Goal: Information Seeking & Learning: Learn about a topic

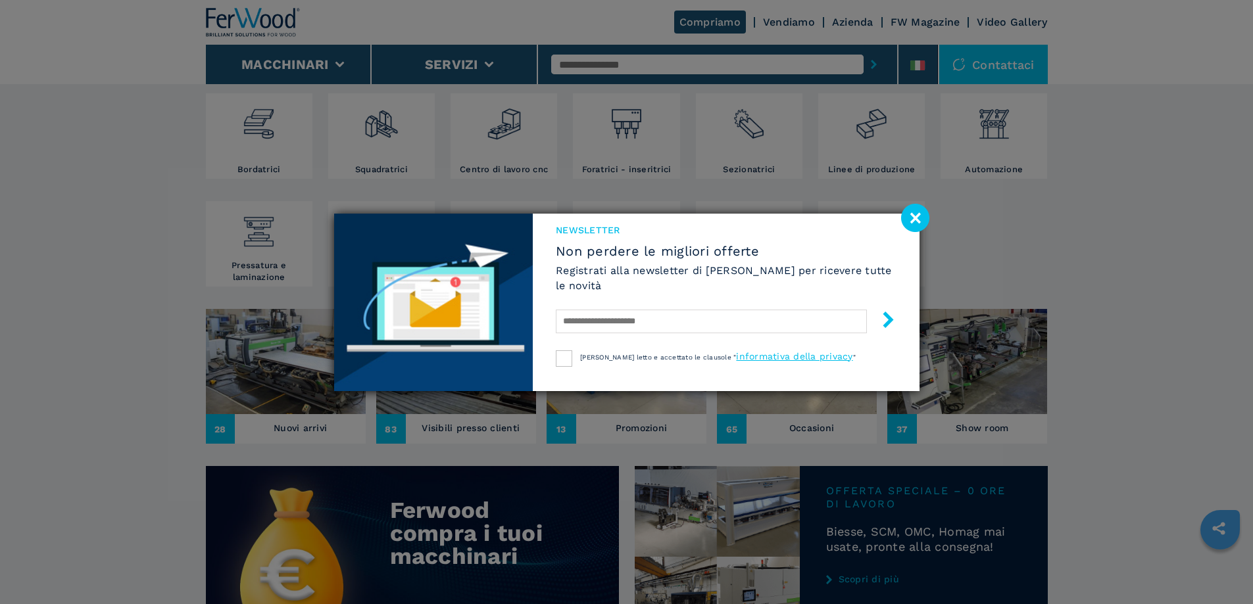
click at [918, 214] on image at bounding box center [915, 218] width 28 height 28
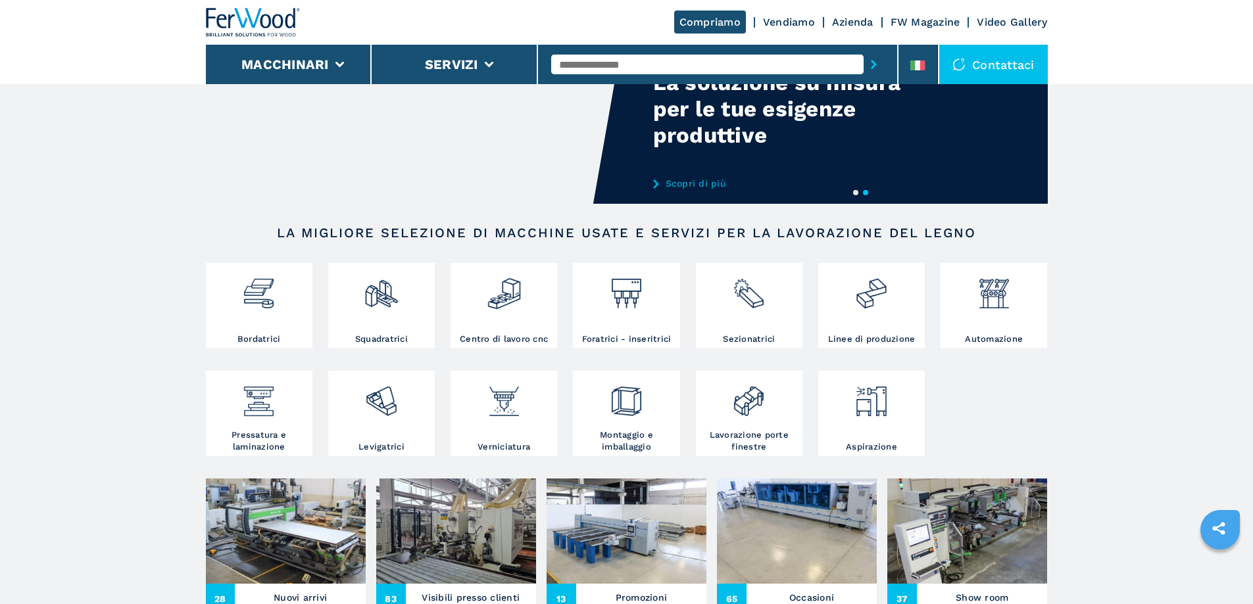
scroll to position [66, 0]
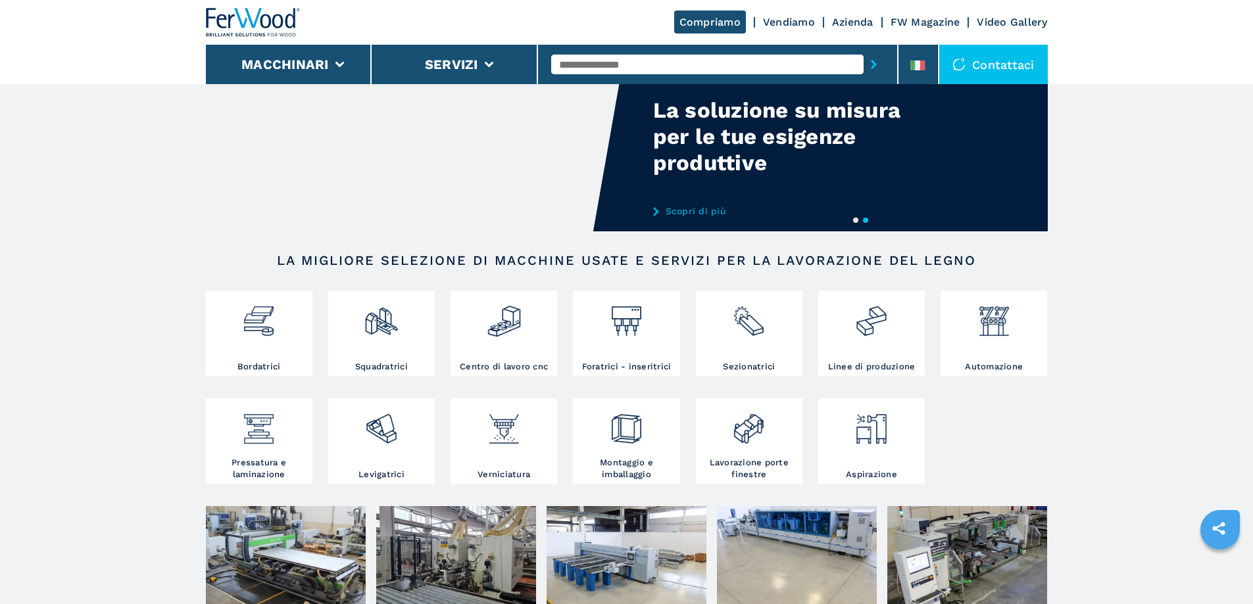
click at [680, 66] on input "text" at bounding box center [707, 65] width 312 height 20
click at [1005, 328] on img at bounding box center [993, 316] width 35 height 45
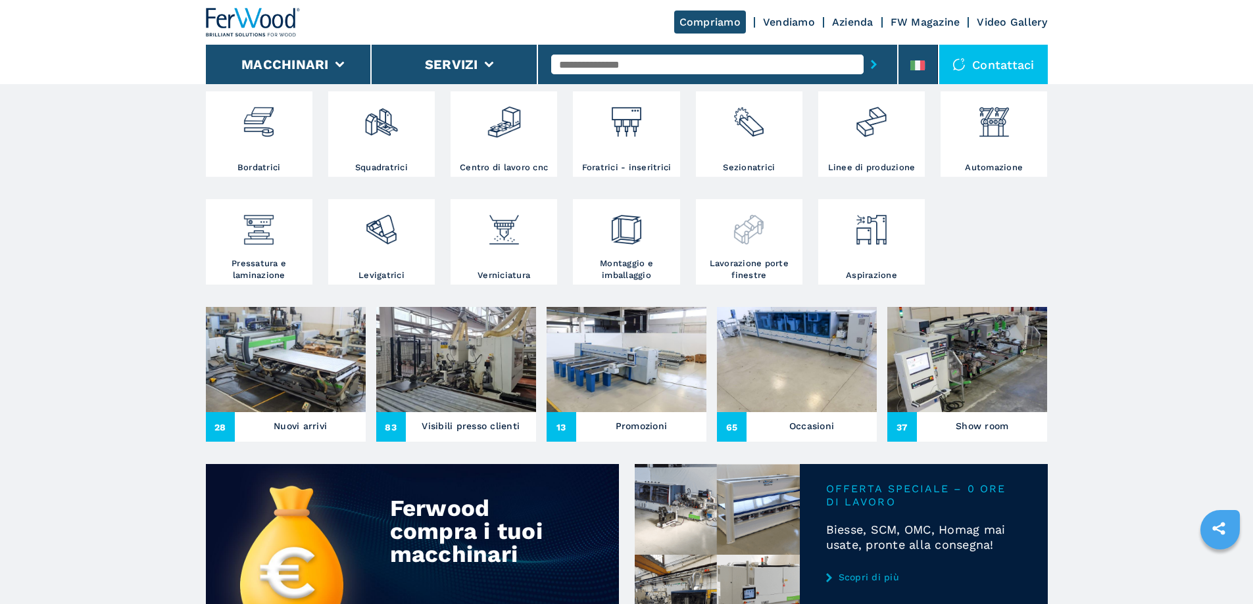
scroll to position [460, 0]
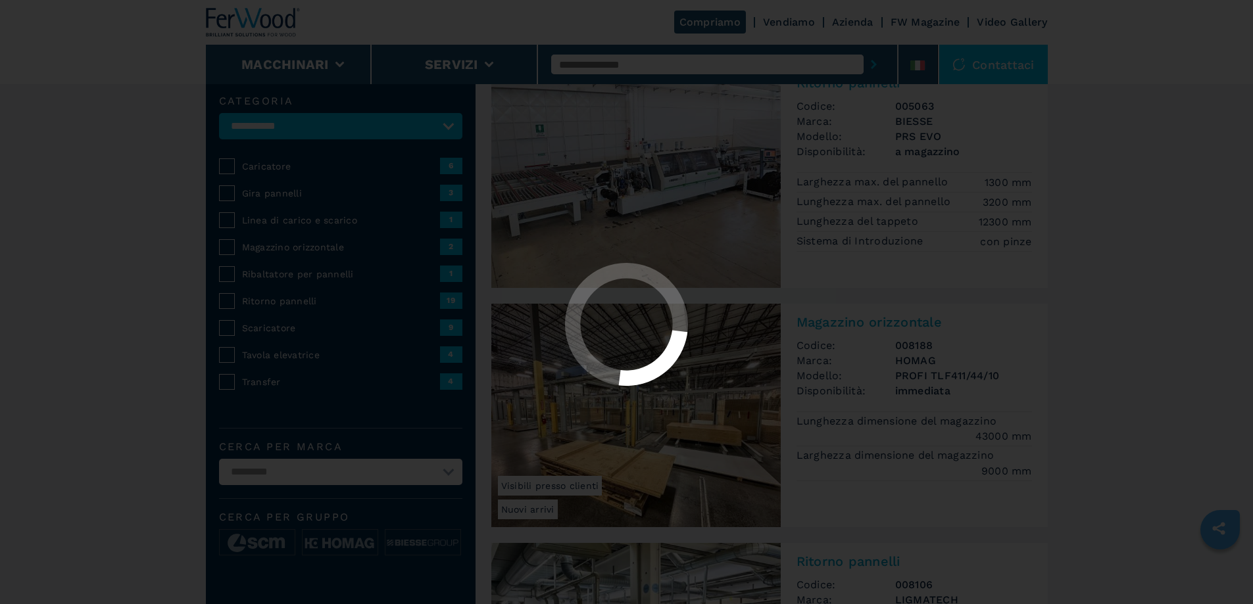
select select "**********"
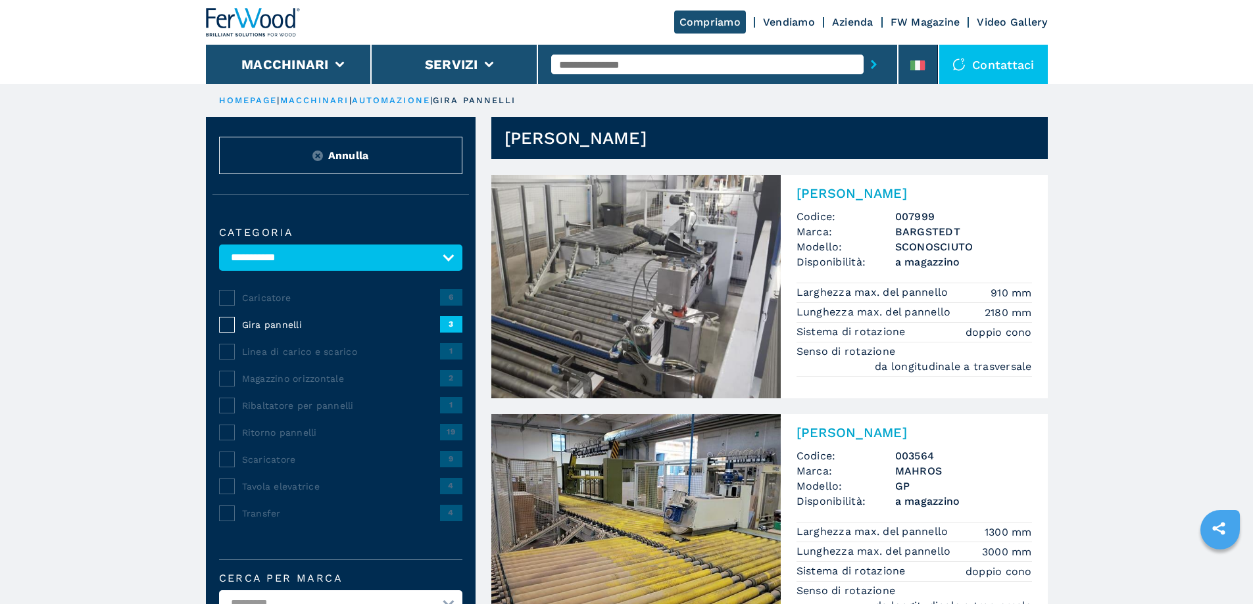
click at [664, 270] on img at bounding box center [635, 287] width 289 height 224
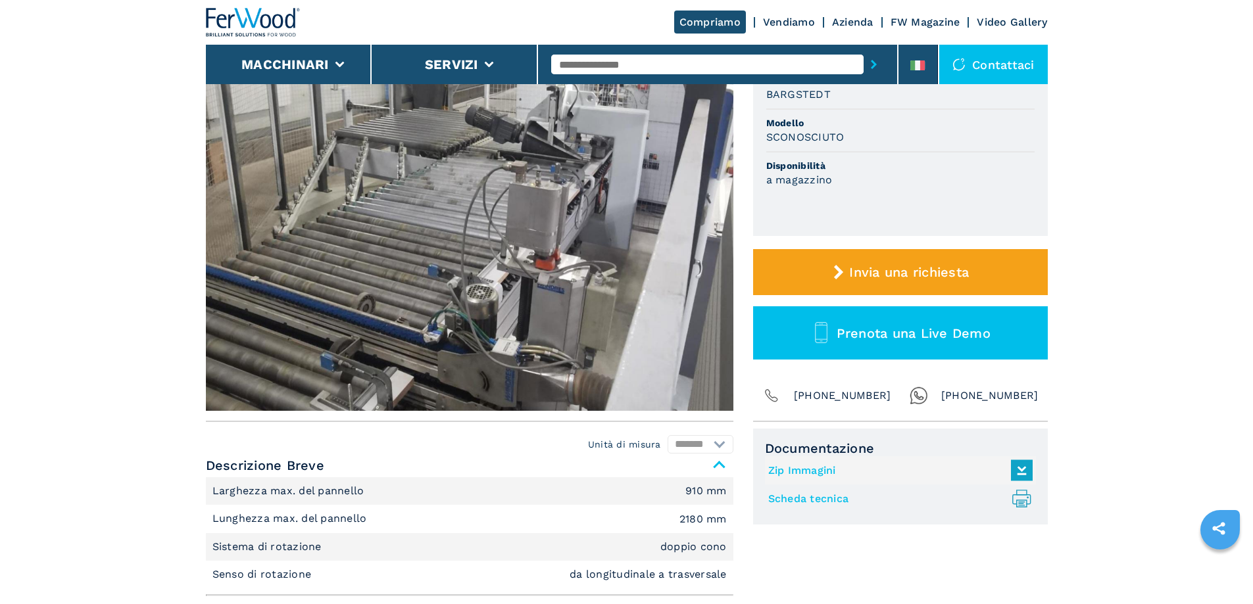
scroll to position [197, 0]
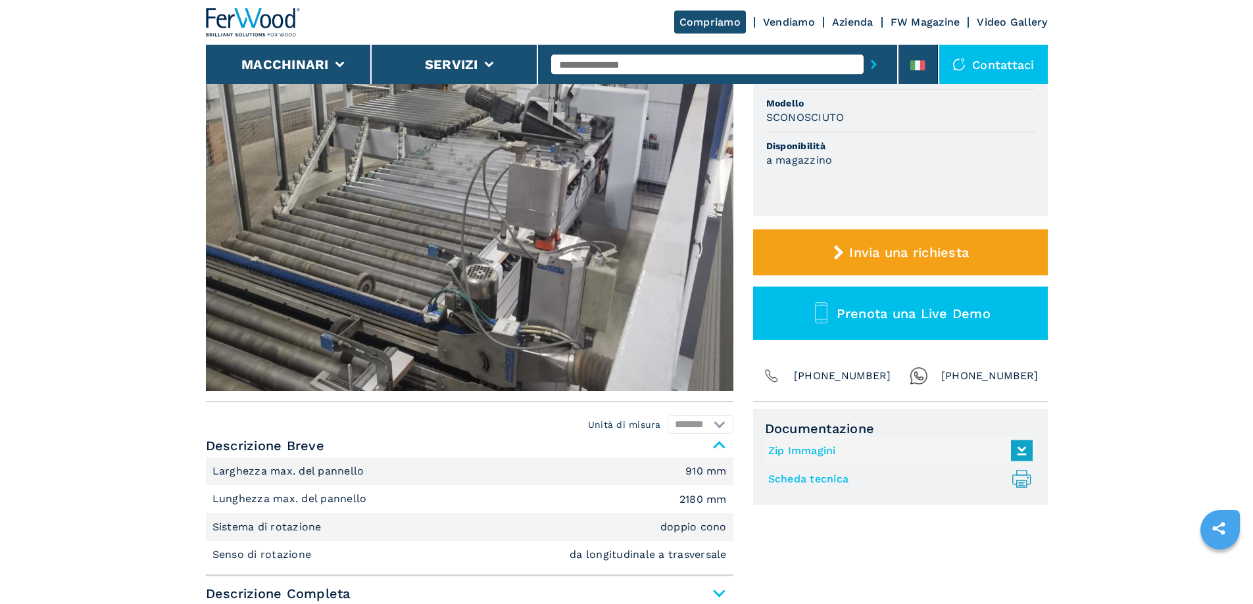
select select "**********"
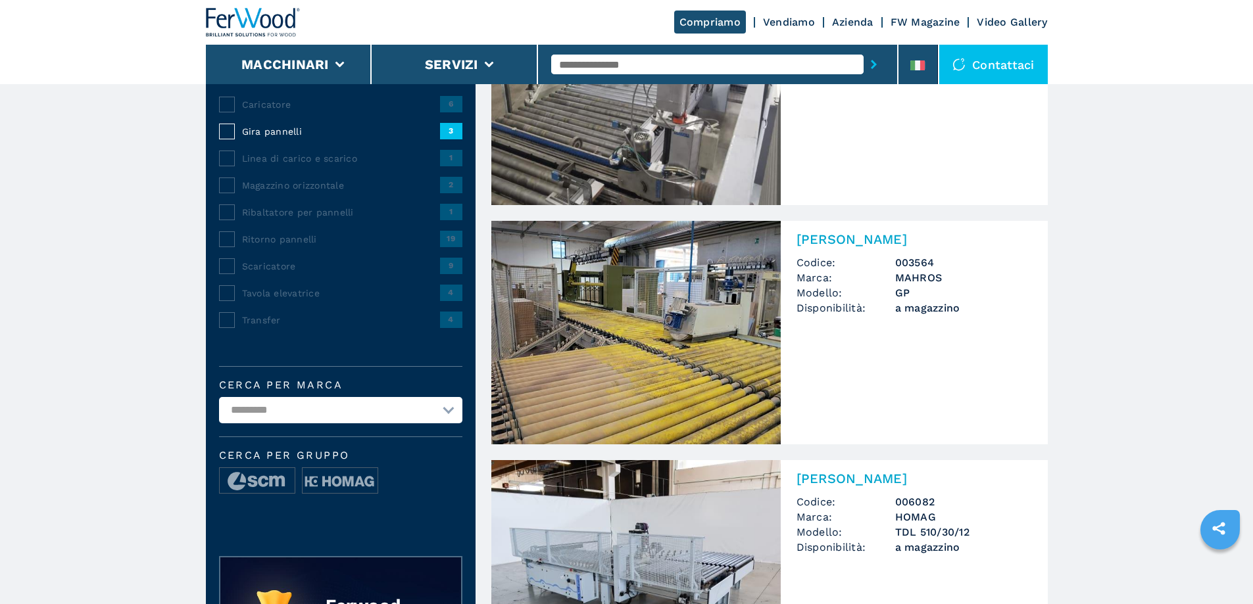
scroll to position [197, 0]
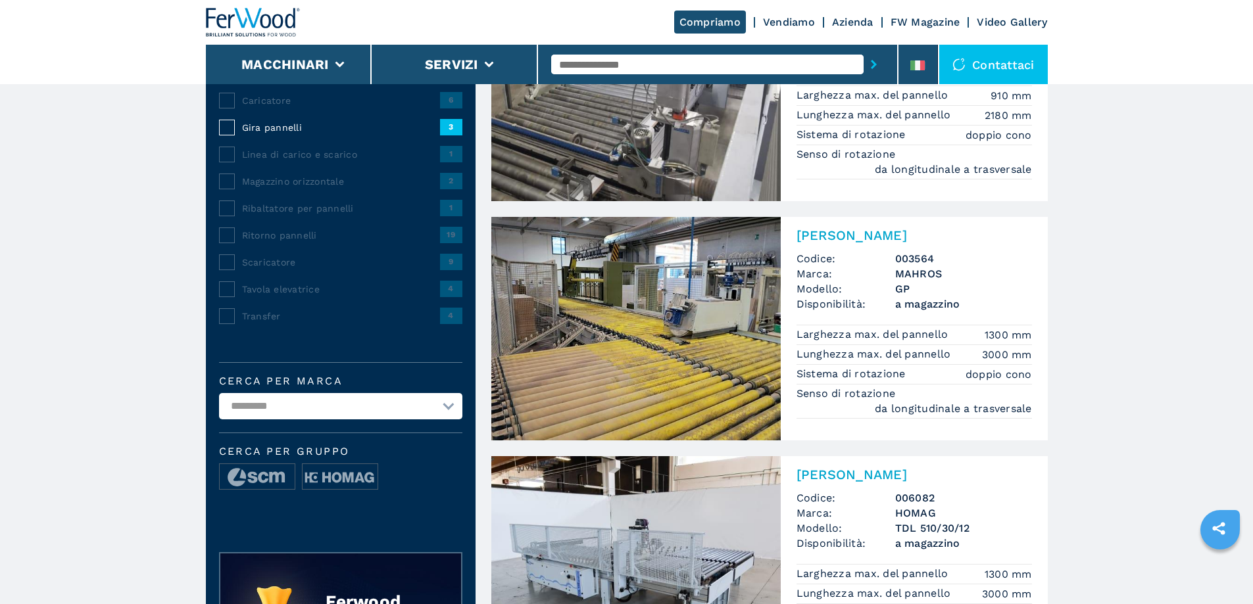
click at [834, 234] on h2 "[PERSON_NAME]" at bounding box center [913, 236] width 235 height 16
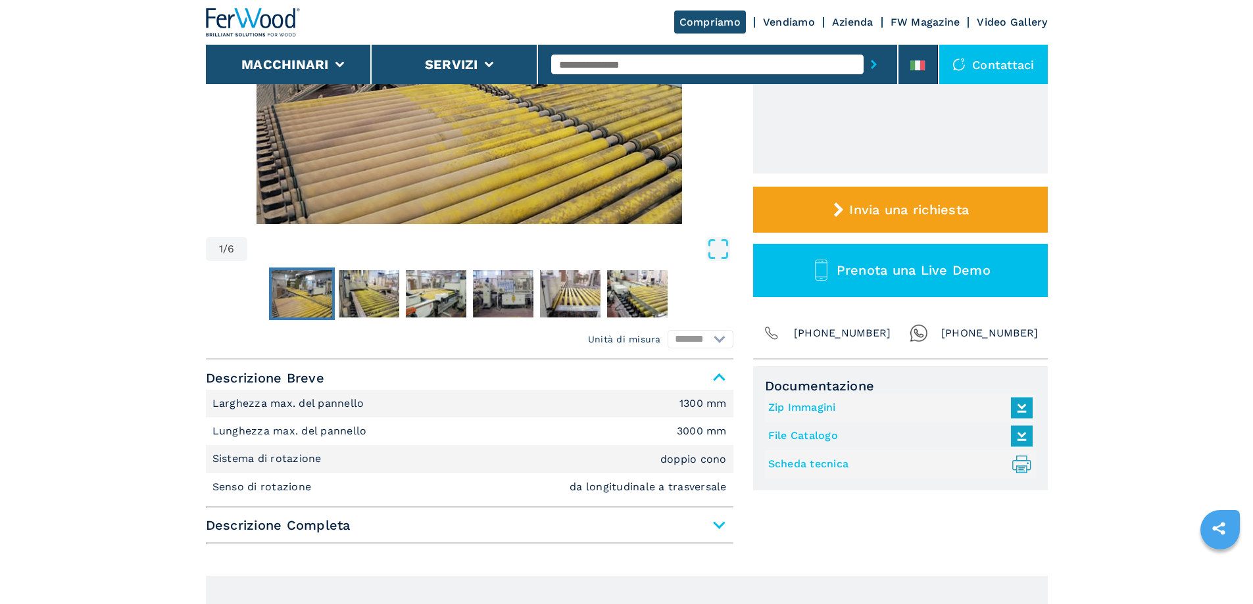
scroll to position [329, 0]
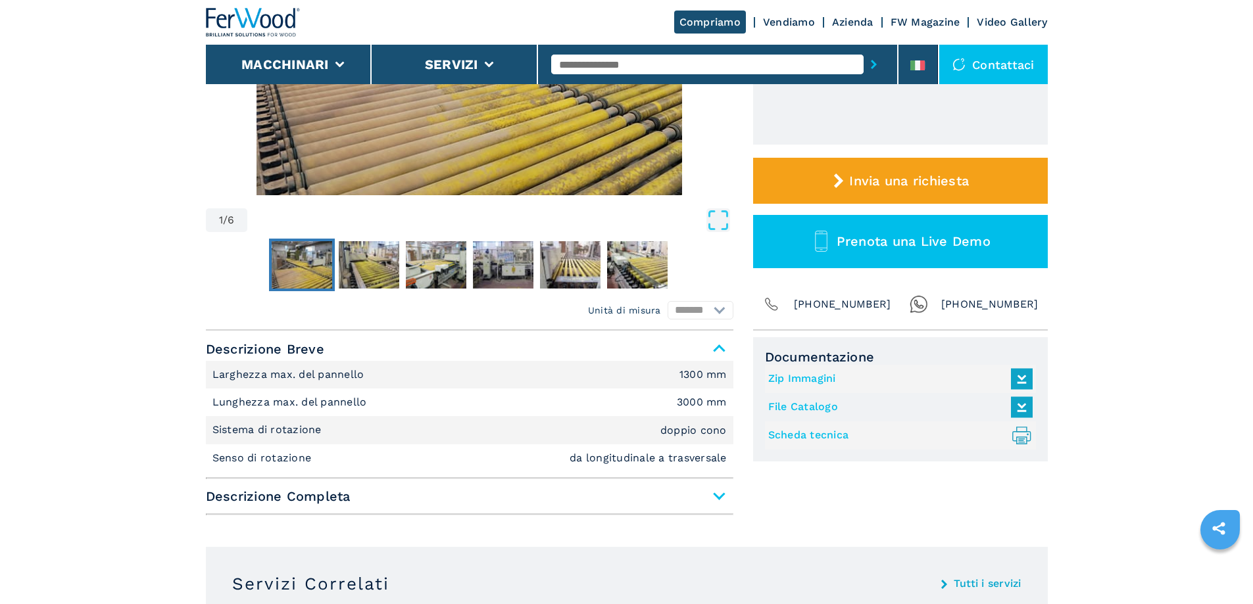
click at [1020, 441] on icon at bounding box center [1021, 440] width 7 height 3
click at [1026, 402] on icon at bounding box center [1021, 407] width 28 height 28
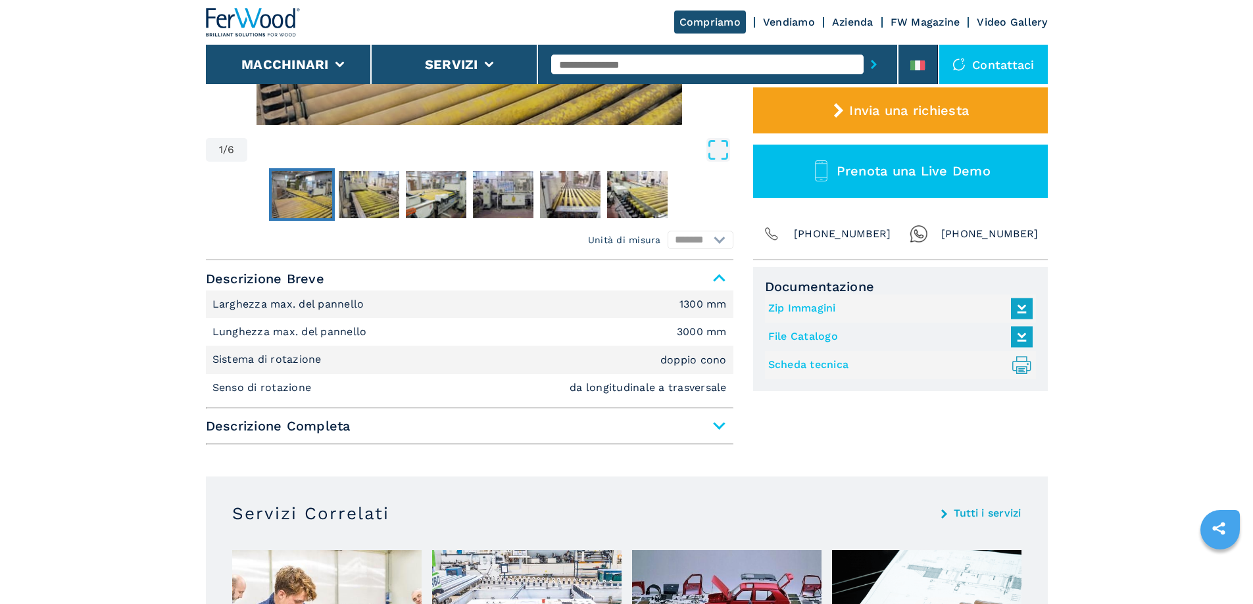
scroll to position [398, 0]
click at [1026, 312] on icon at bounding box center [1021, 309] width 28 height 28
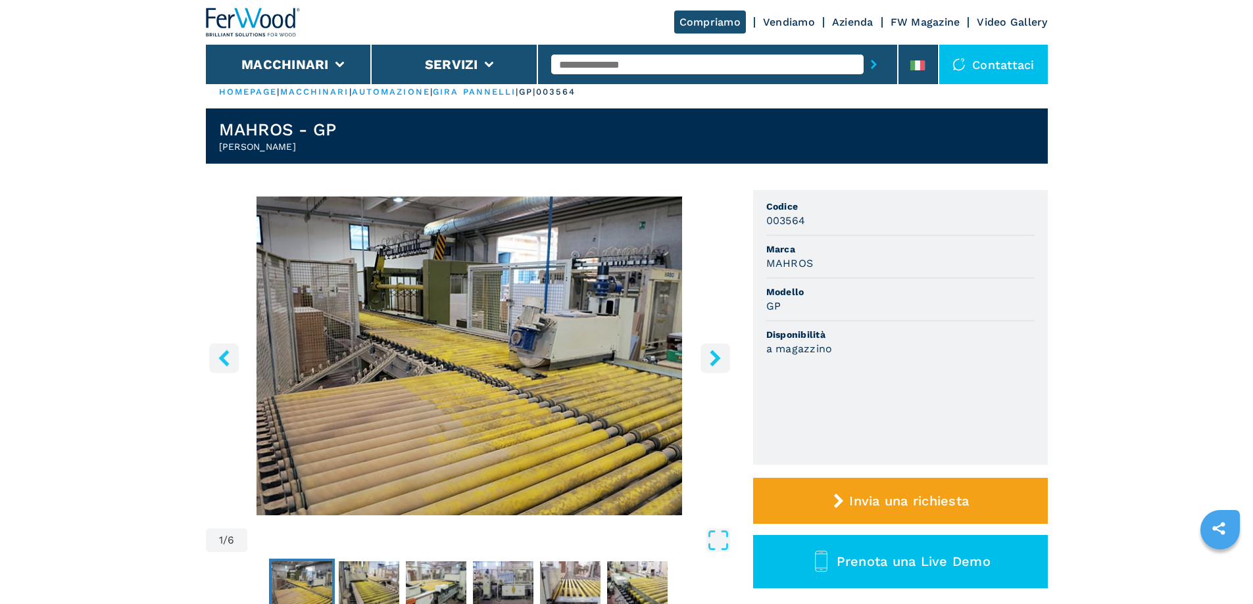
scroll to position [0, 0]
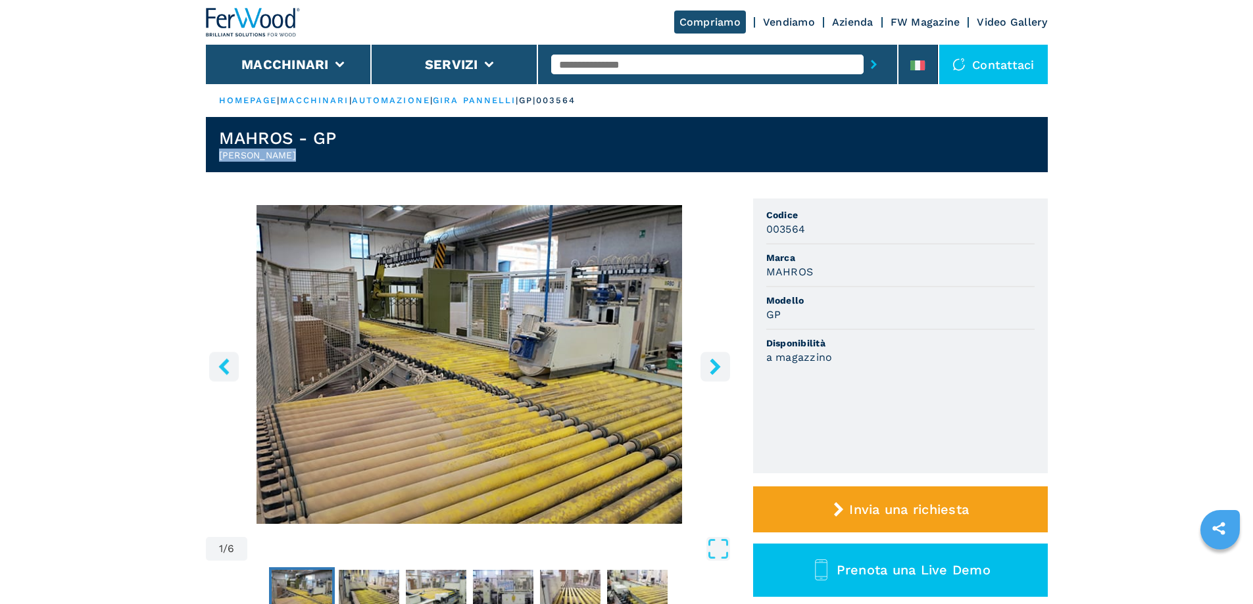
drag, startPoint x: 276, startPoint y: 155, endPoint x: 214, endPoint y: 155, distance: 62.5
click at [214, 155] on header "MAHROS - GP [PERSON_NAME]" at bounding box center [627, 144] width 842 height 55
copy h2 "[PERSON_NAME]"
